Goal: Information Seeking & Learning: Understand process/instructions

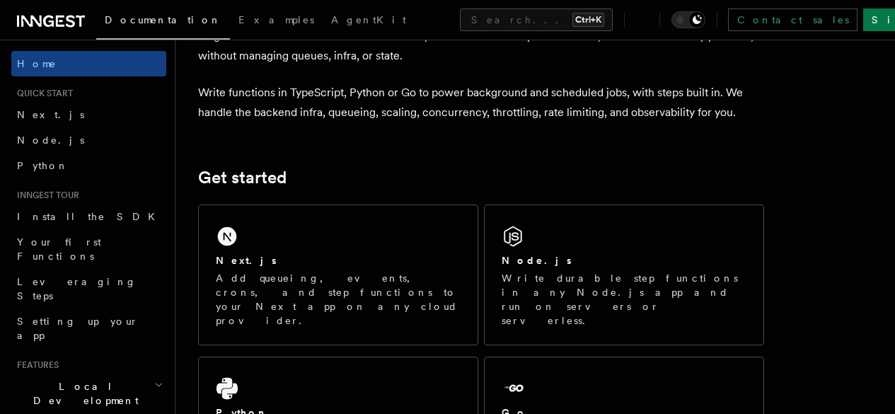
scroll to position [91, 0]
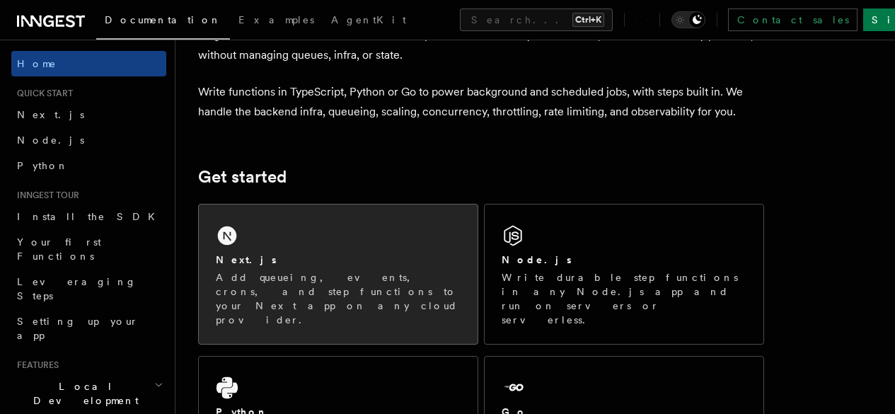
click at [383, 268] on div "Next.js Add queueing, events, crons, and step functions to your Next app on any…" at bounding box center [338, 273] width 279 height 139
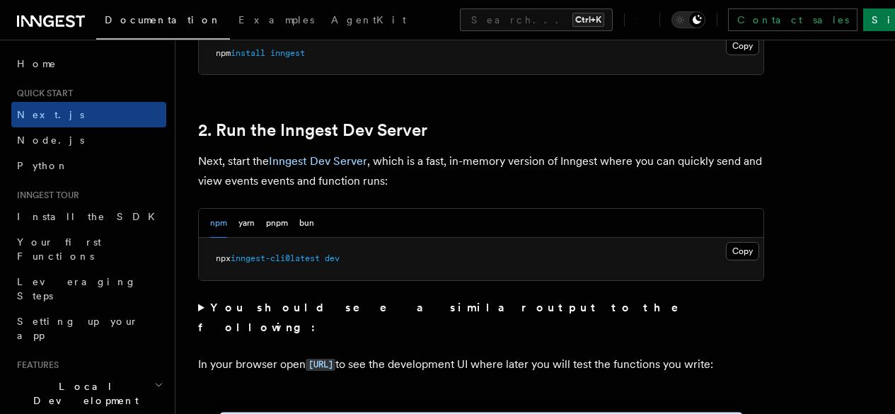
scroll to position [881, 0]
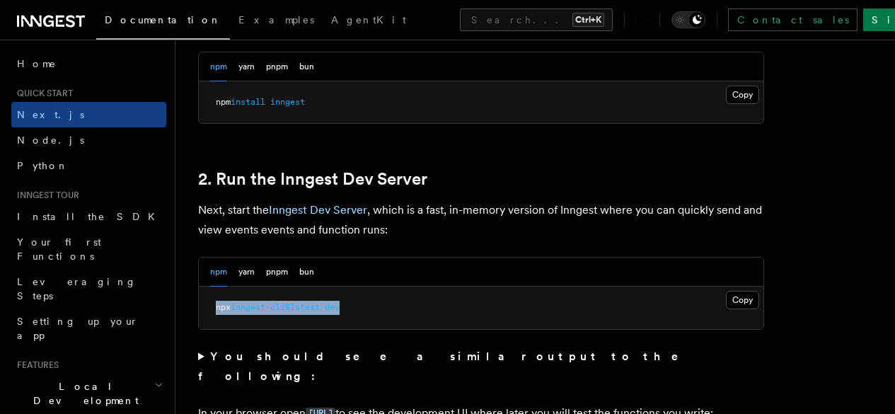
drag, startPoint x: 366, startPoint y: 318, endPoint x: 216, endPoint y: 330, distance: 151.1
click at [216, 329] on pre "npx inngest-cli@latest dev" at bounding box center [481, 308] width 565 height 42
copy span "npx inngest-cli@latest dev"
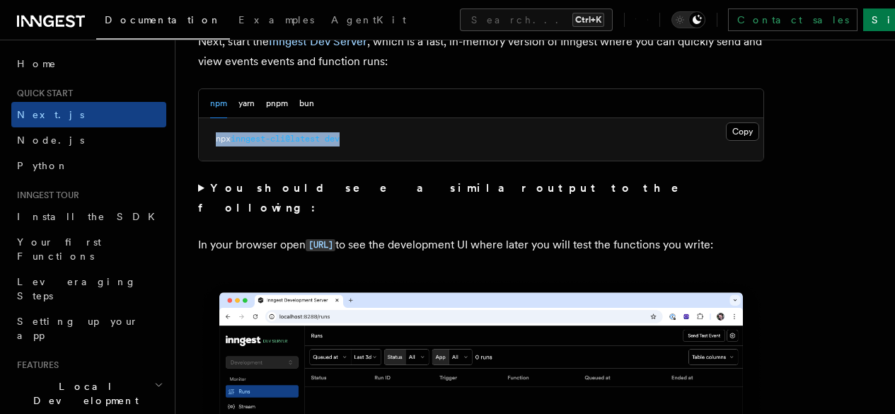
scroll to position [1050, 0]
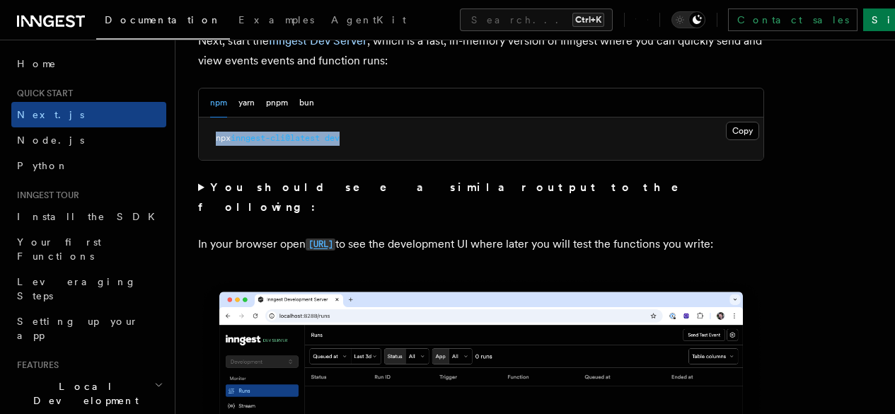
click at [335, 246] on code "[URL]" at bounding box center [321, 244] width 30 height 12
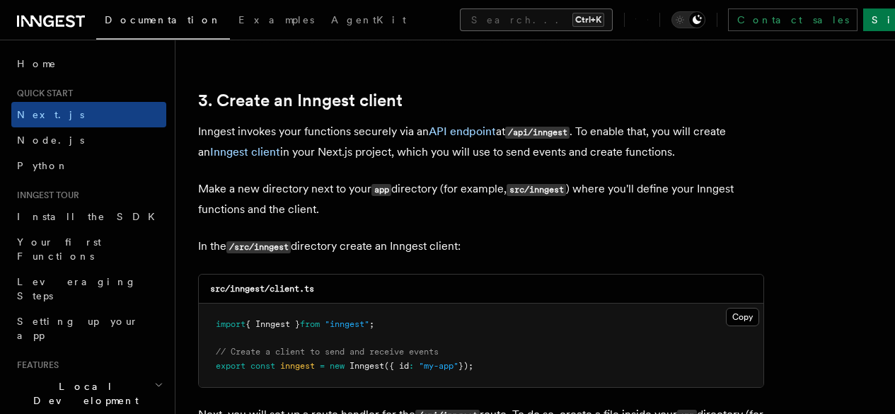
scroll to position [1636, 0]
